Goal: Information Seeking & Learning: Learn about a topic

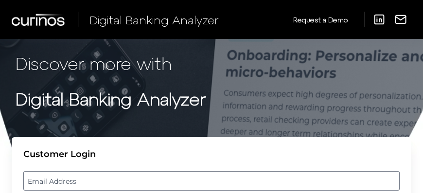
scroll to position [115, 0]
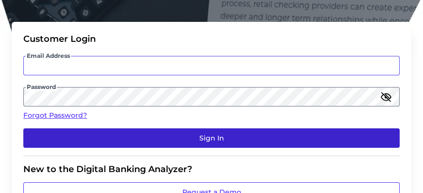
type input "[PERSON_NAME][EMAIL_ADDRESS][PERSON_NAME][DOMAIN_NAME]"
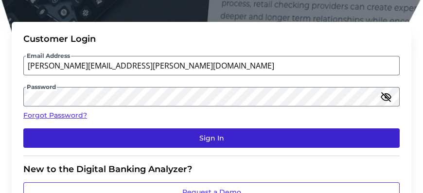
click at [136, 138] on button "Sign In" at bounding box center [211, 137] width 376 height 19
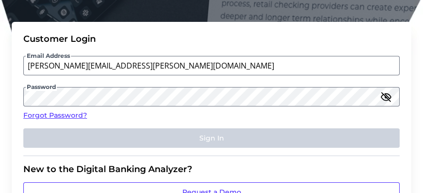
scroll to position [0, 0]
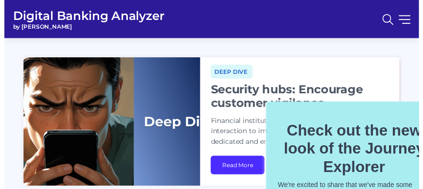
scroll to position [104, 20]
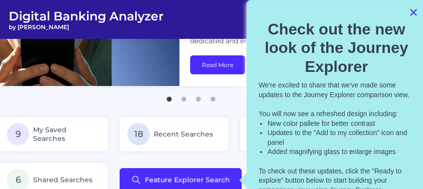
click at [409, 11] on button "×" at bounding box center [413, 12] width 9 height 16
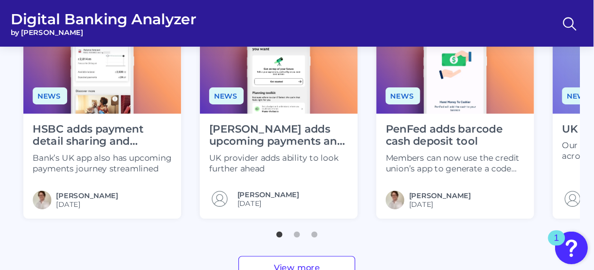
scroll to position [317, 0]
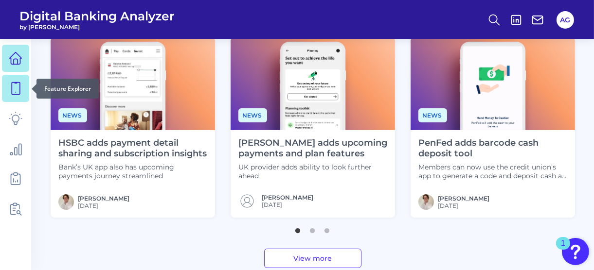
click at [5, 86] on link at bounding box center [15, 88] width 27 height 27
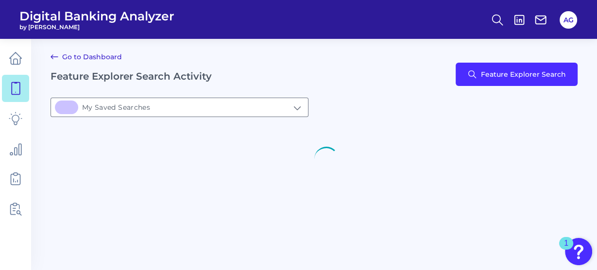
type input "9My Saved Searches"
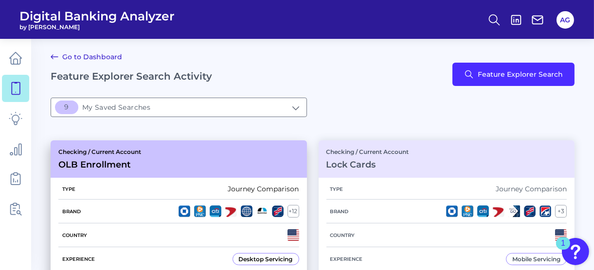
click at [92, 163] on h3 "OLB Enrollment" at bounding box center [99, 164] width 83 height 11
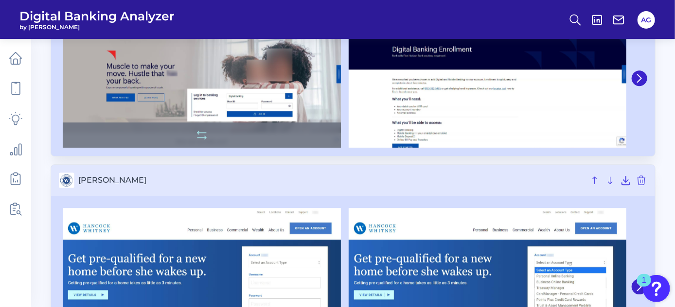
scroll to position [1366, 0]
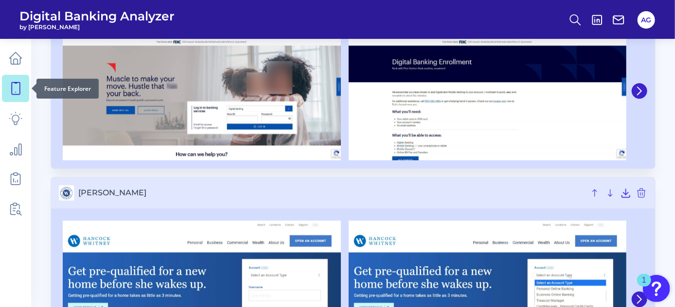
click at [19, 84] on icon at bounding box center [16, 89] width 8 height 12
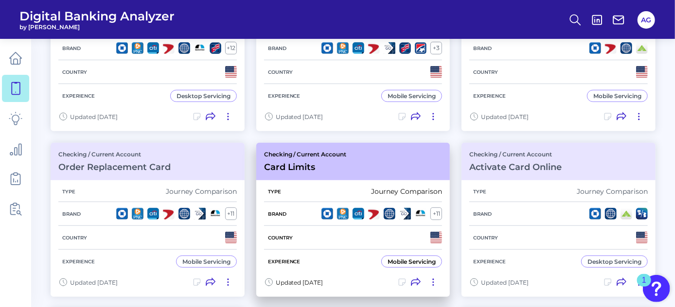
scroll to position [176, 0]
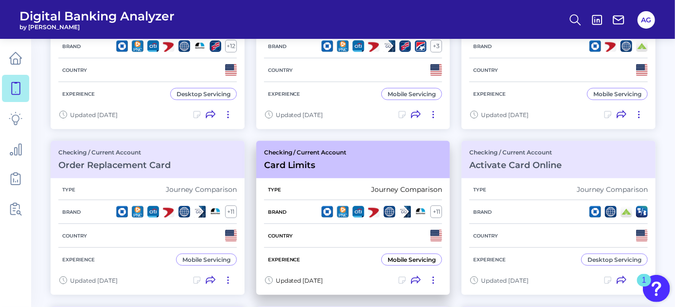
click at [287, 164] on h3 "Card Limits" at bounding box center [305, 165] width 83 height 11
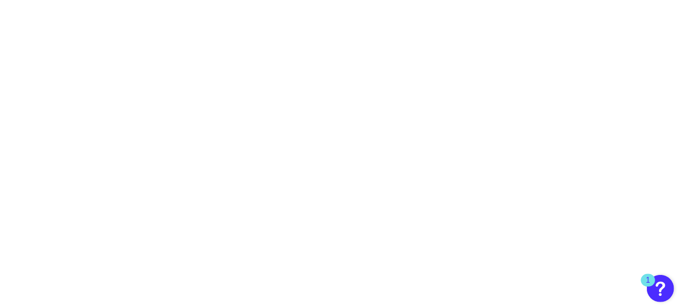
click at [297, 74] on body "1" at bounding box center [339, 153] width 679 height 307
